Goal: Task Accomplishment & Management: Use online tool/utility

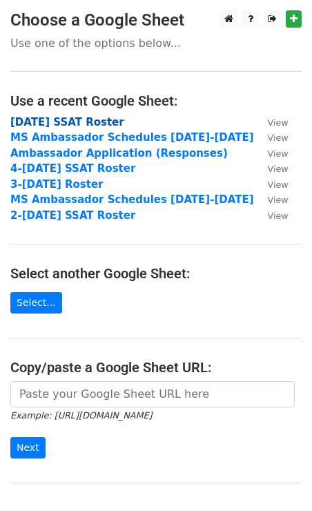
click at [64, 123] on strong "October 11, 2025 SSAT Roster" at bounding box center [67, 122] width 114 height 12
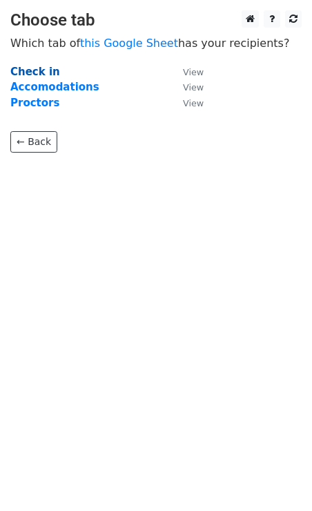
click at [34, 68] on strong "Check in" at bounding box center [35, 72] width 50 height 12
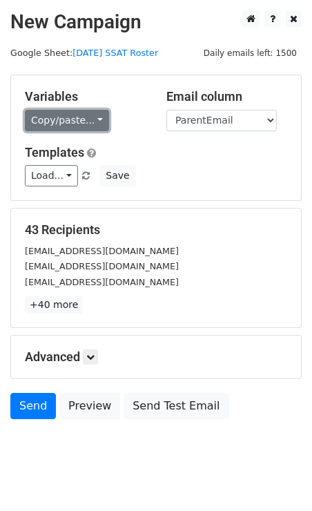
click at [81, 119] on link "Copy/paste..." at bounding box center [67, 120] width 84 height 21
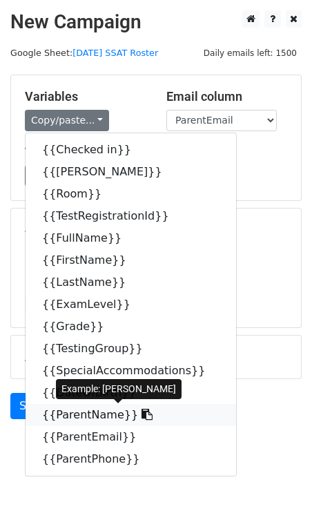
click at [68, 410] on link "{{ParentName}}" at bounding box center [131, 415] width 210 height 22
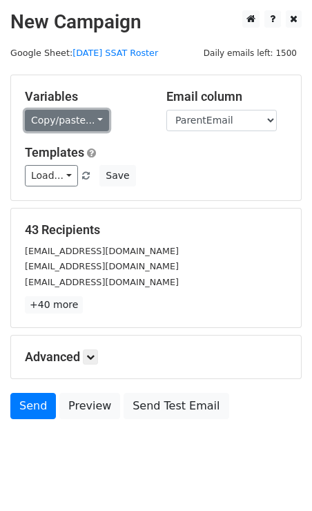
click at [88, 120] on link "Copy/paste..." at bounding box center [67, 120] width 84 height 21
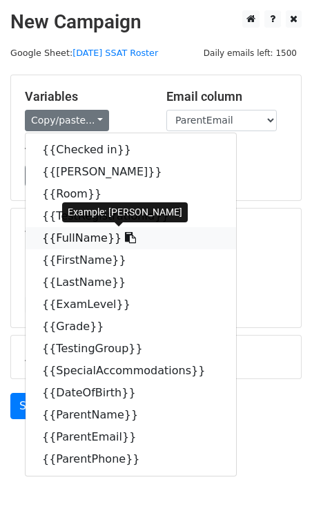
click at [83, 238] on link "{{FullName}}" at bounding box center [131, 238] width 210 height 22
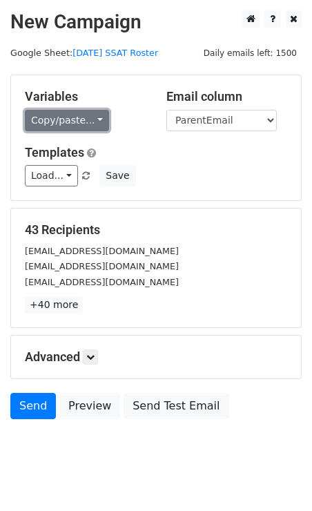
click at [72, 123] on link "Copy/paste..." at bounding box center [67, 120] width 84 height 21
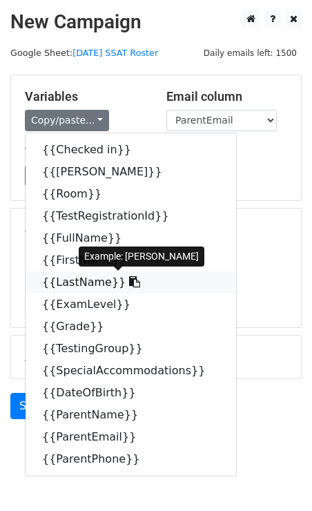
scroll to position [26, 0]
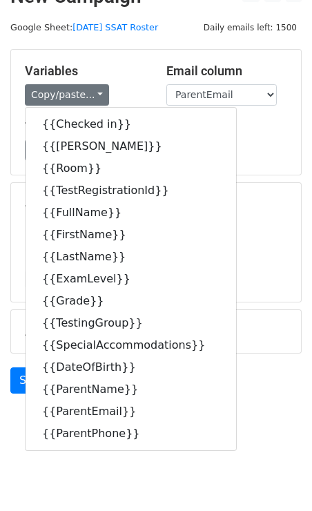
click at [250, 132] on h5 "Templates" at bounding box center [156, 126] width 262 height 15
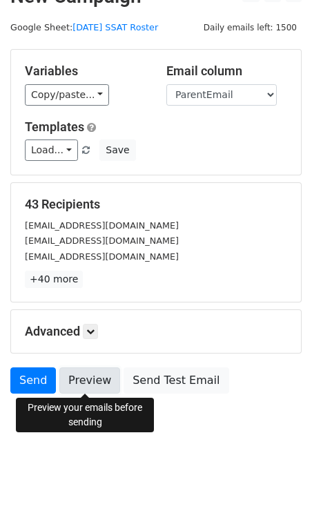
click at [91, 381] on link "Preview" at bounding box center [89, 380] width 61 height 26
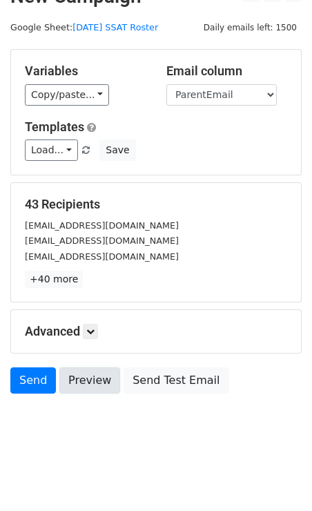
click at [91, 381] on link "Preview" at bounding box center [89, 380] width 61 height 26
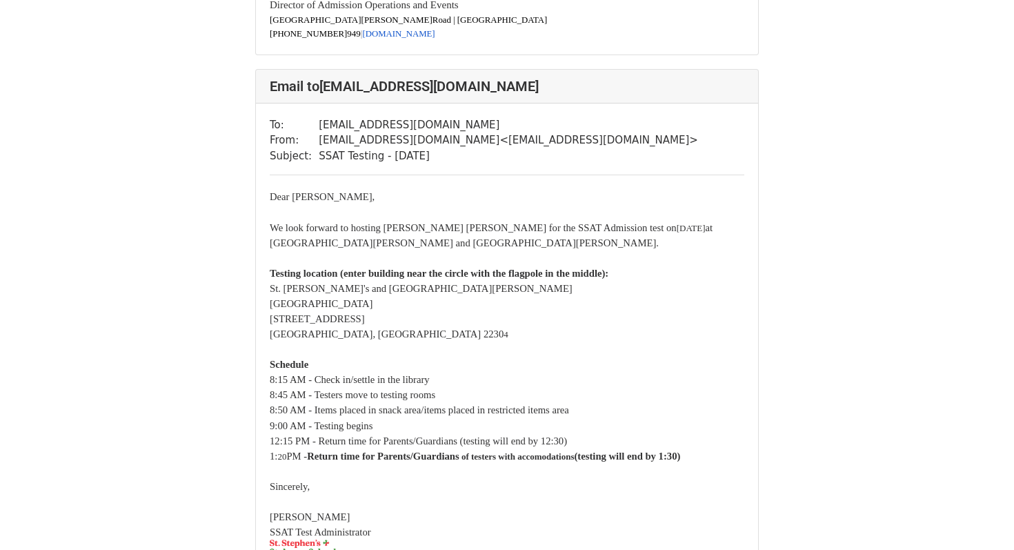
scroll to position [1149, 0]
